Goal: Find specific page/section: Find specific page/section

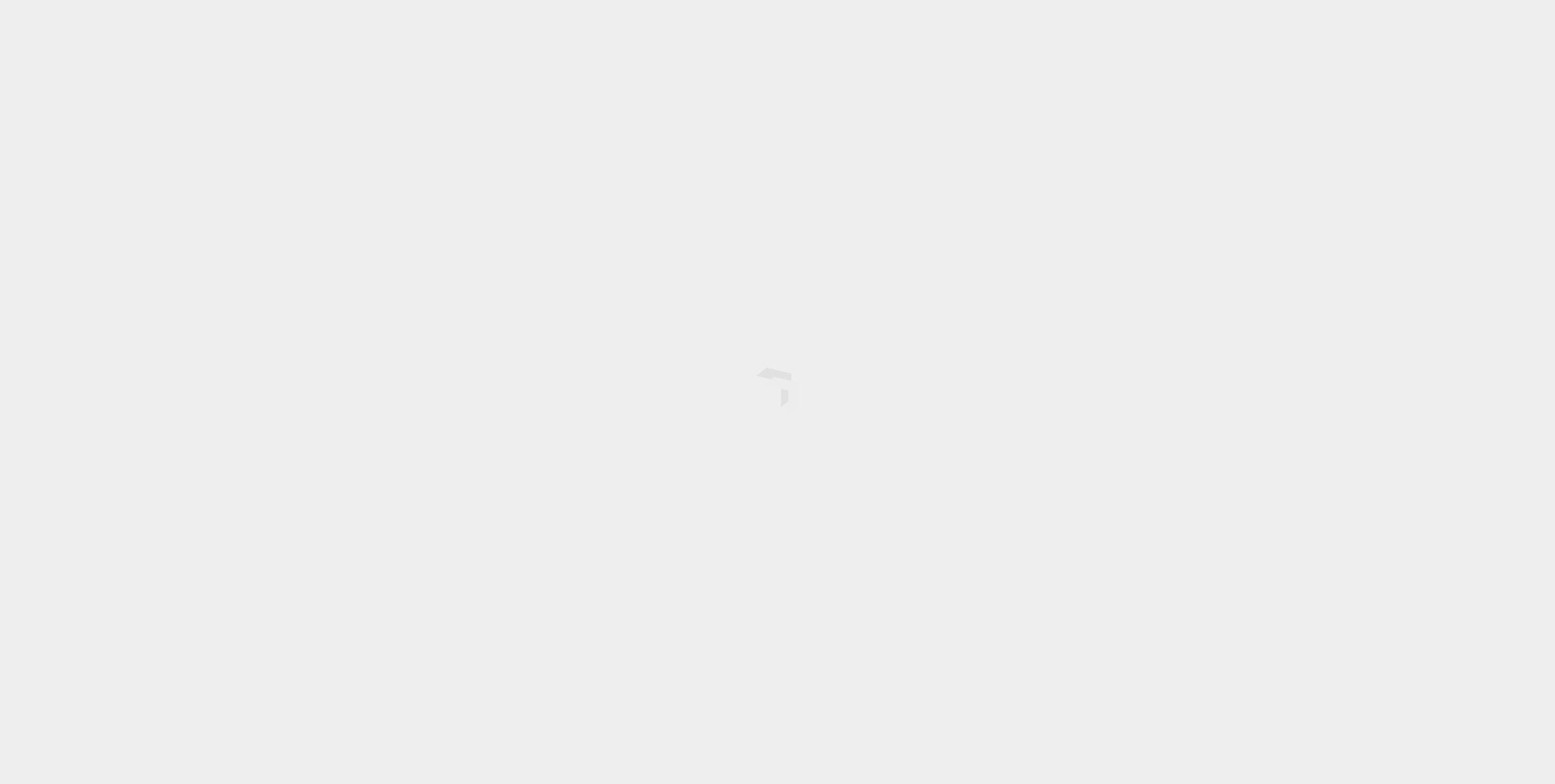
click at [645, 115] on div at bounding box center [777, 392] width 1555 height 784
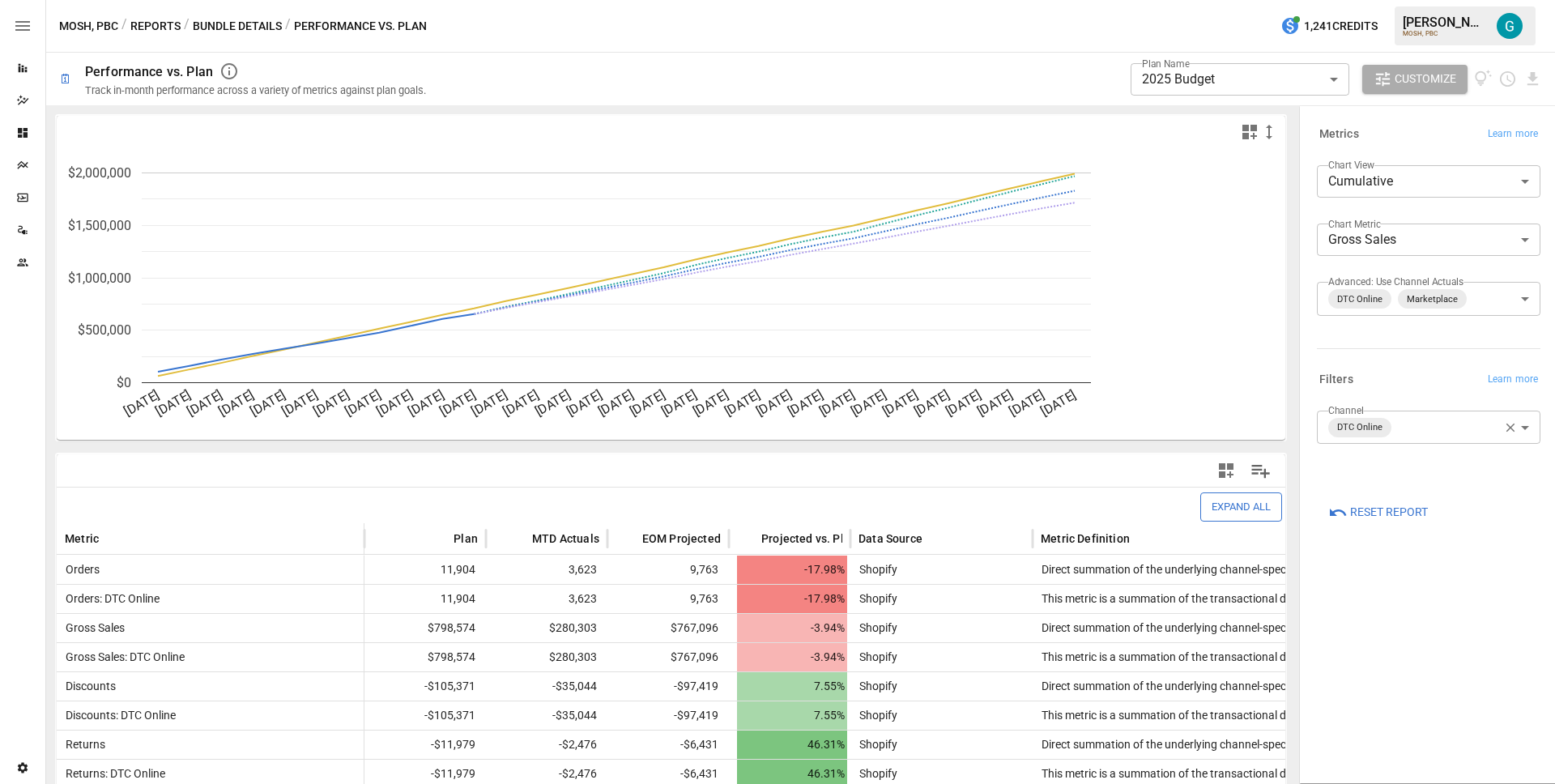
click at [255, 37] on div "MOSH, PBC / Reports / Bundle Details / Performance vs. Plan 1,241 Credits [PERS…" at bounding box center [801, 25] width 1510 height 52
click at [248, 32] on button "Bundle Details" at bounding box center [238, 26] width 89 height 20
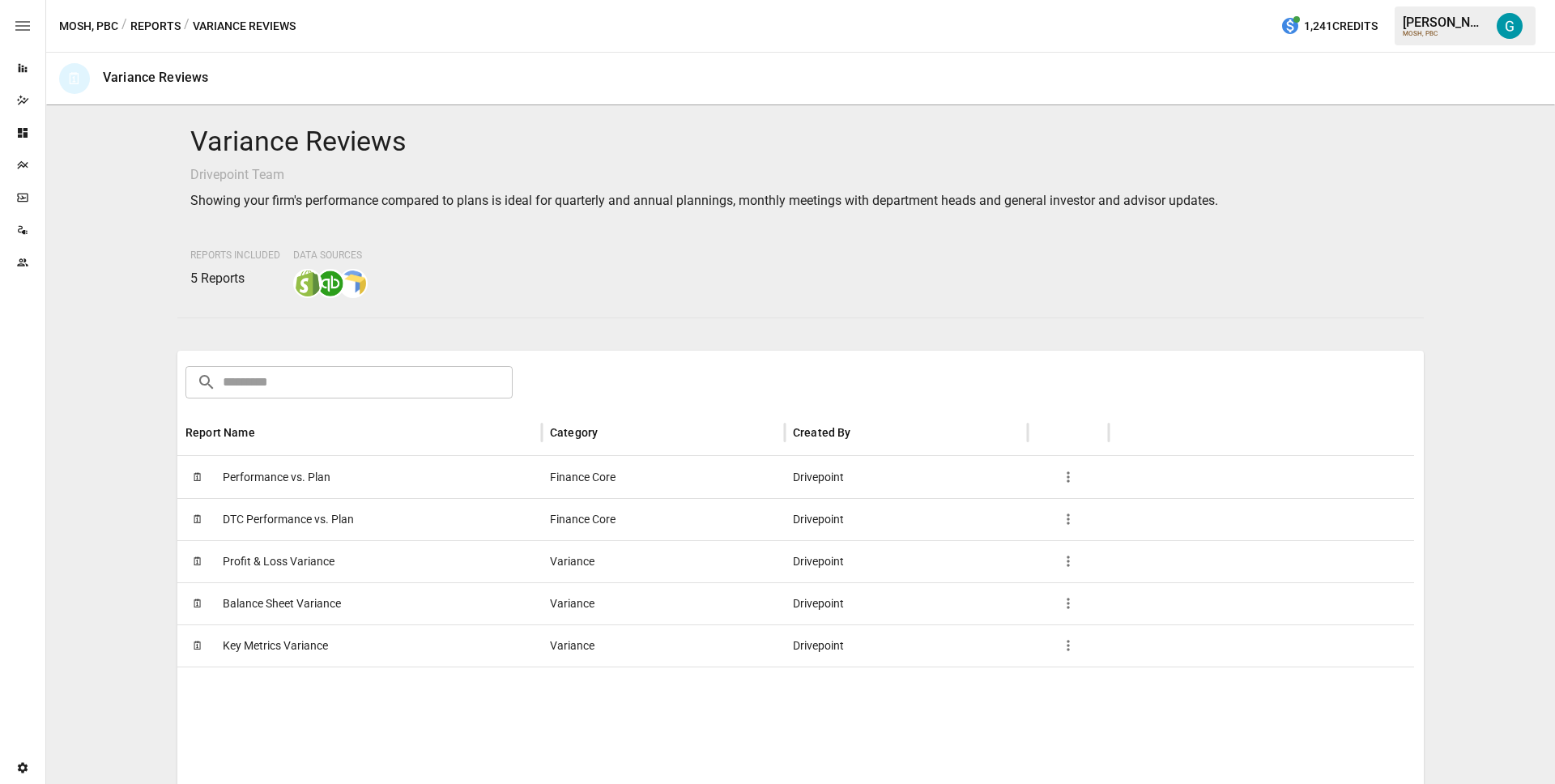
click at [148, 24] on button "Reports" at bounding box center [155, 26] width 50 height 20
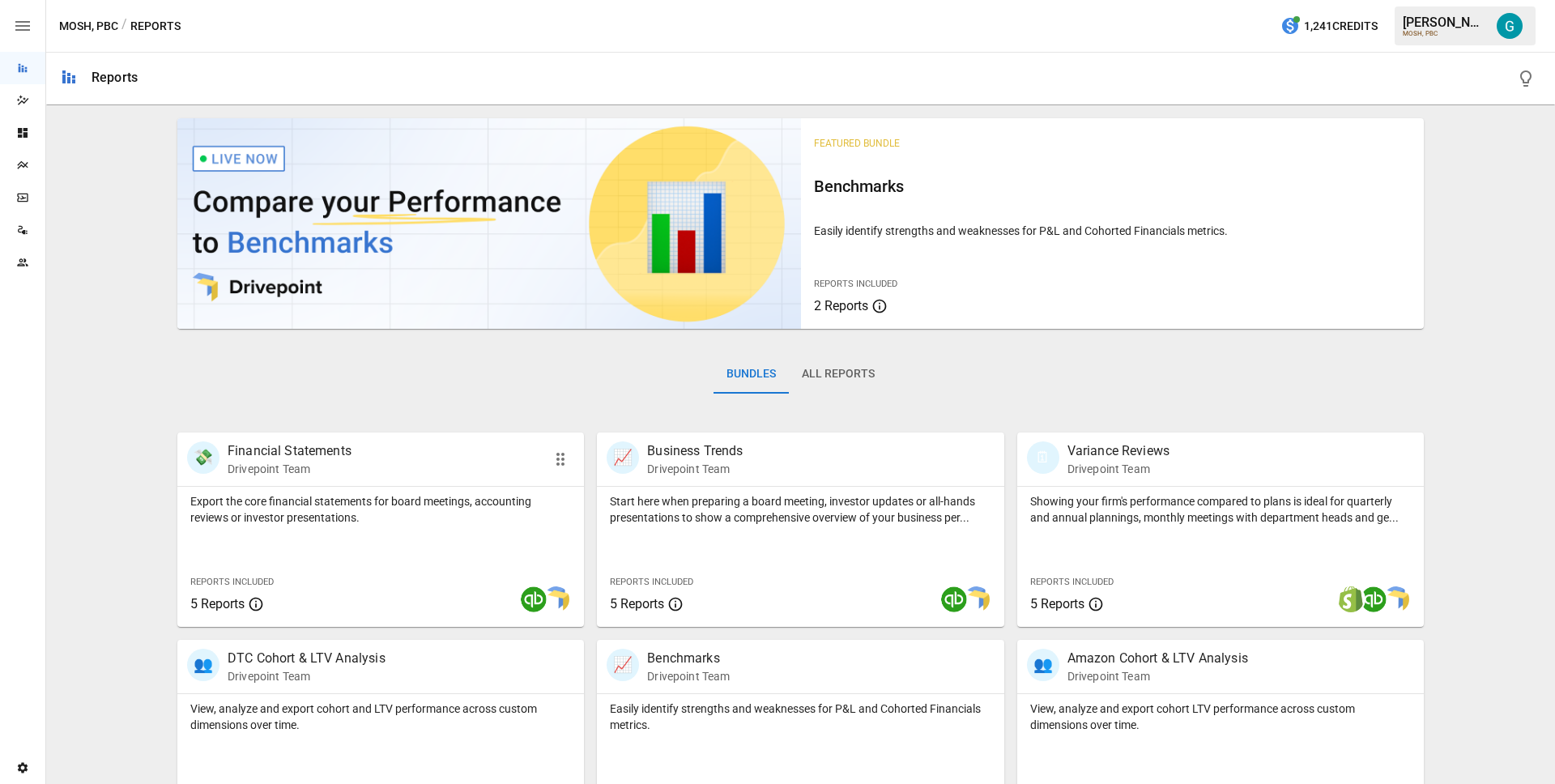
click at [368, 477] on div "💸 Financial Statements Drivepoint Team" at bounding box center [381, 459] width 407 height 53
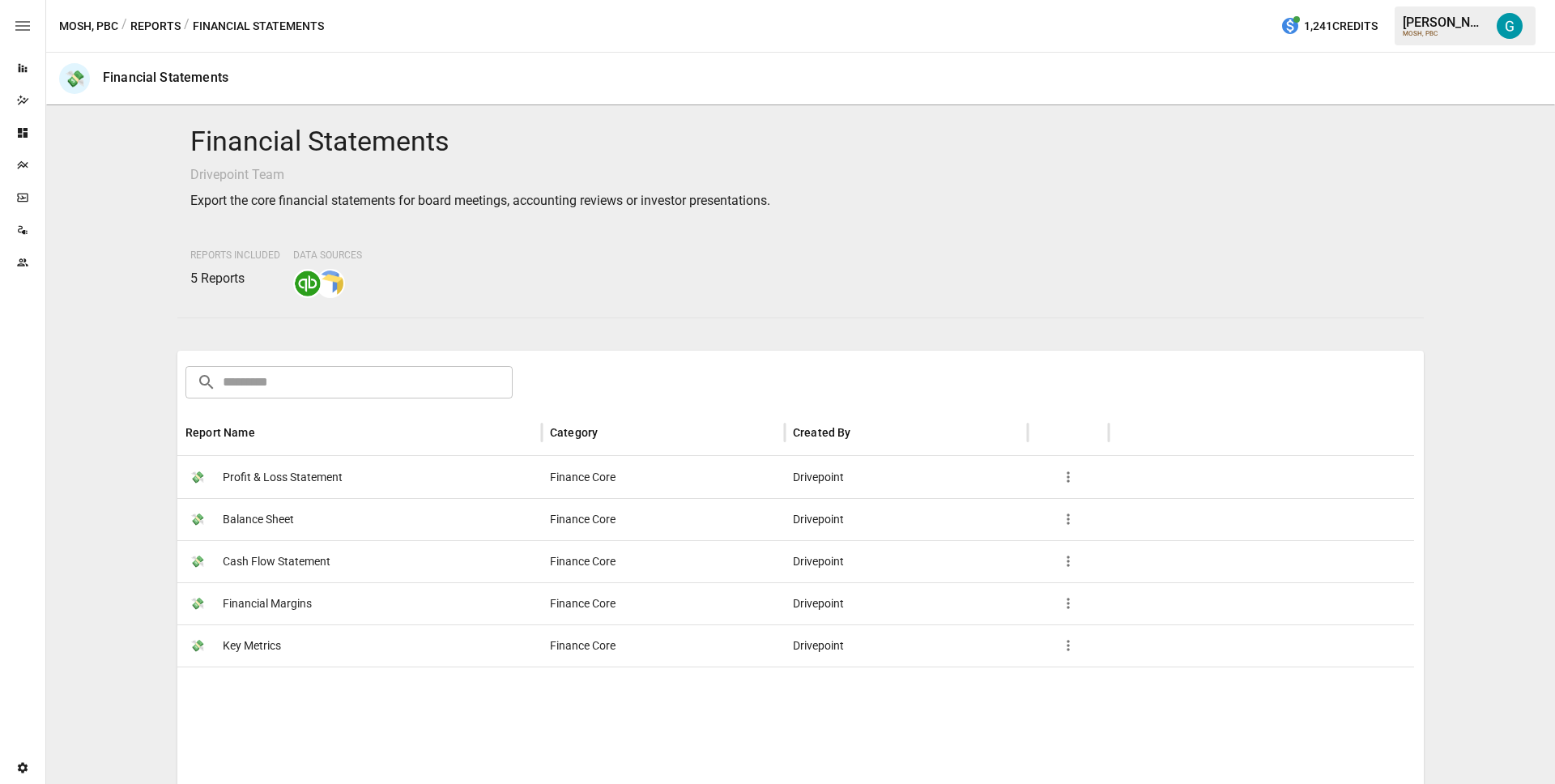
click at [1268, 220] on div "Financial Statements Drivepoint Team Export the core financial statements for b…" at bounding box center [801, 211] width 1247 height 199
